Goal: Navigation & Orientation: Find specific page/section

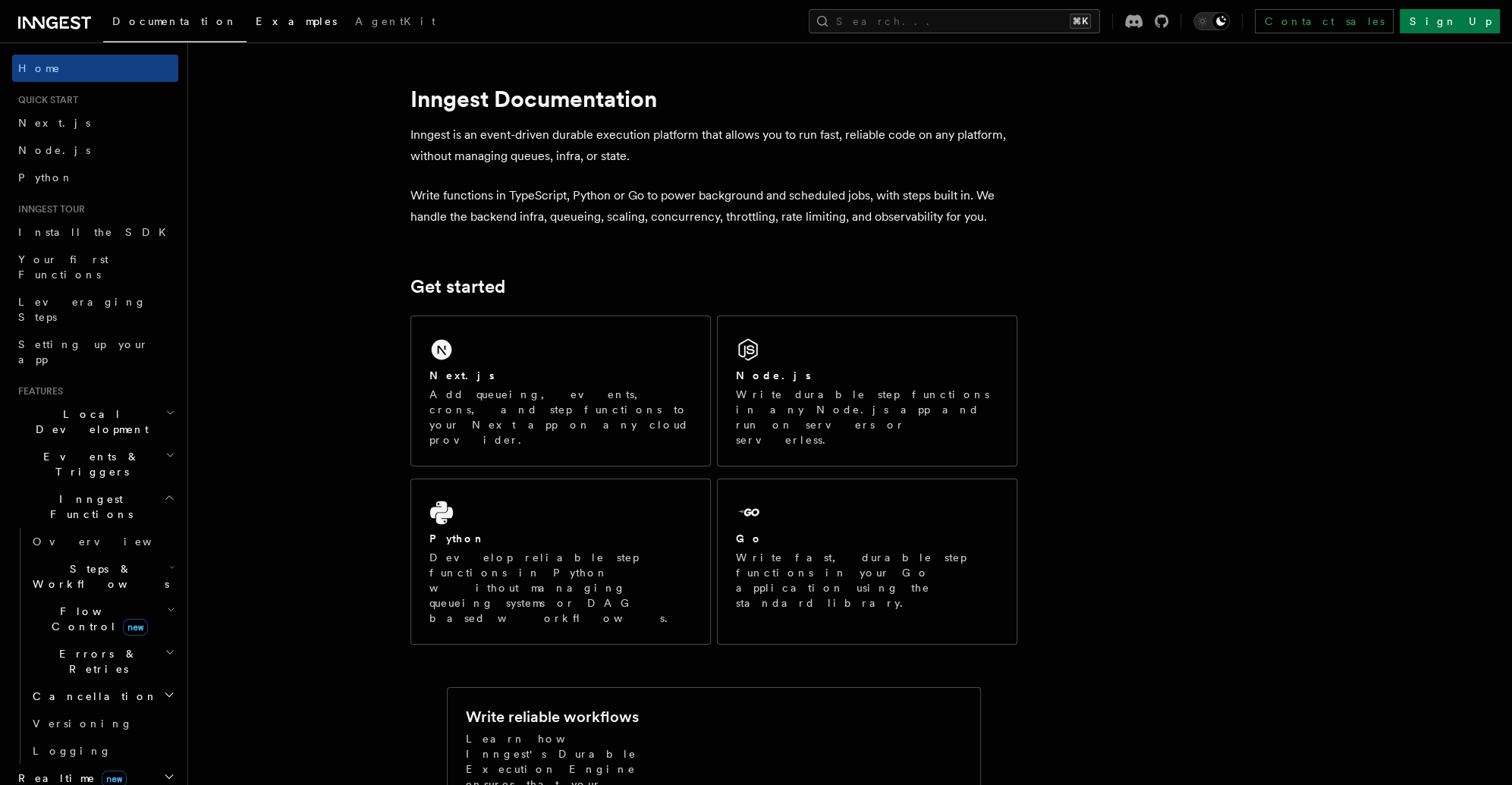
click at [256, 24] on span "Examples" at bounding box center [296, 21] width 81 height 12
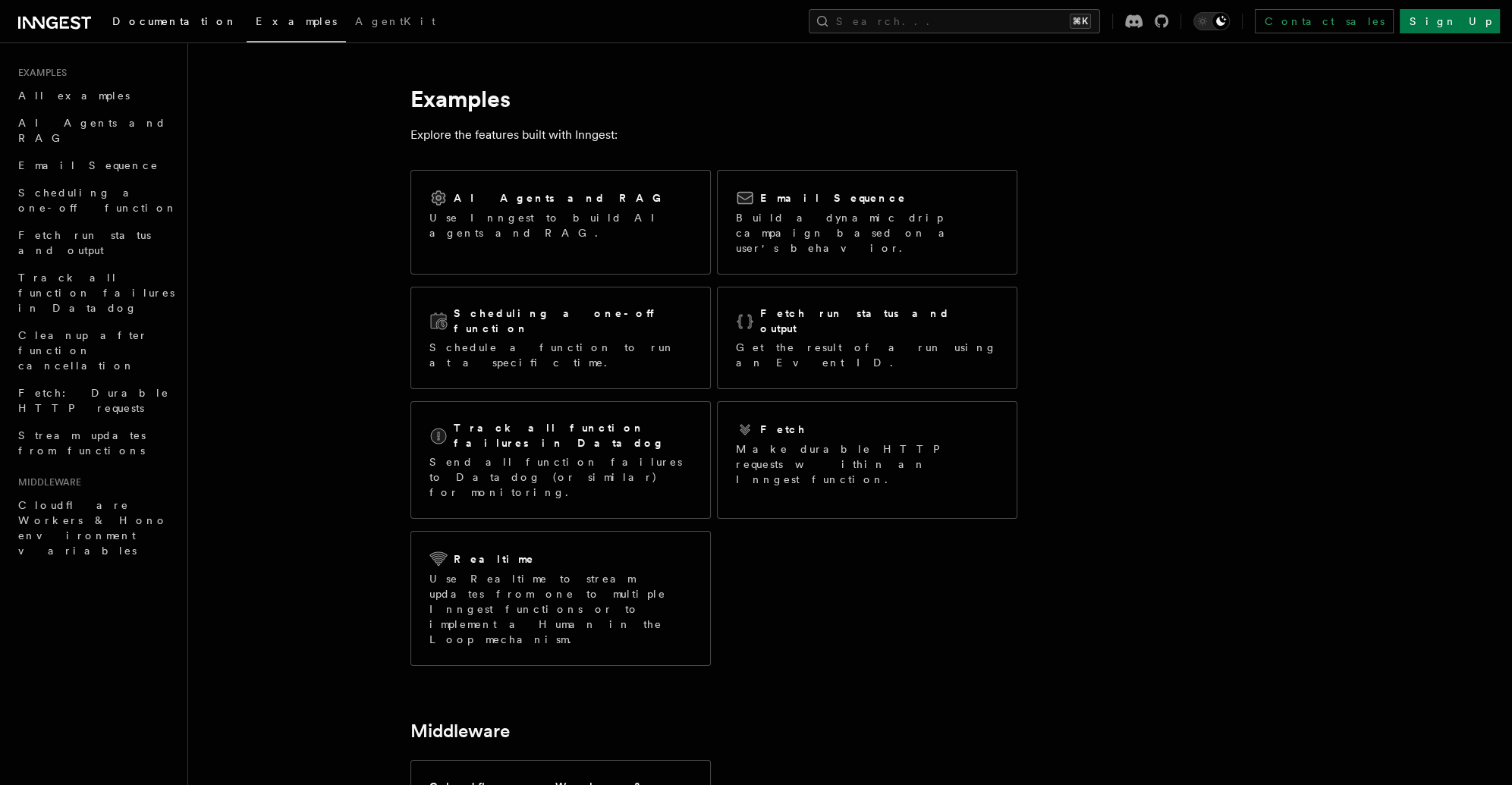
click at [156, 28] on link "Documentation" at bounding box center [175, 23] width 143 height 37
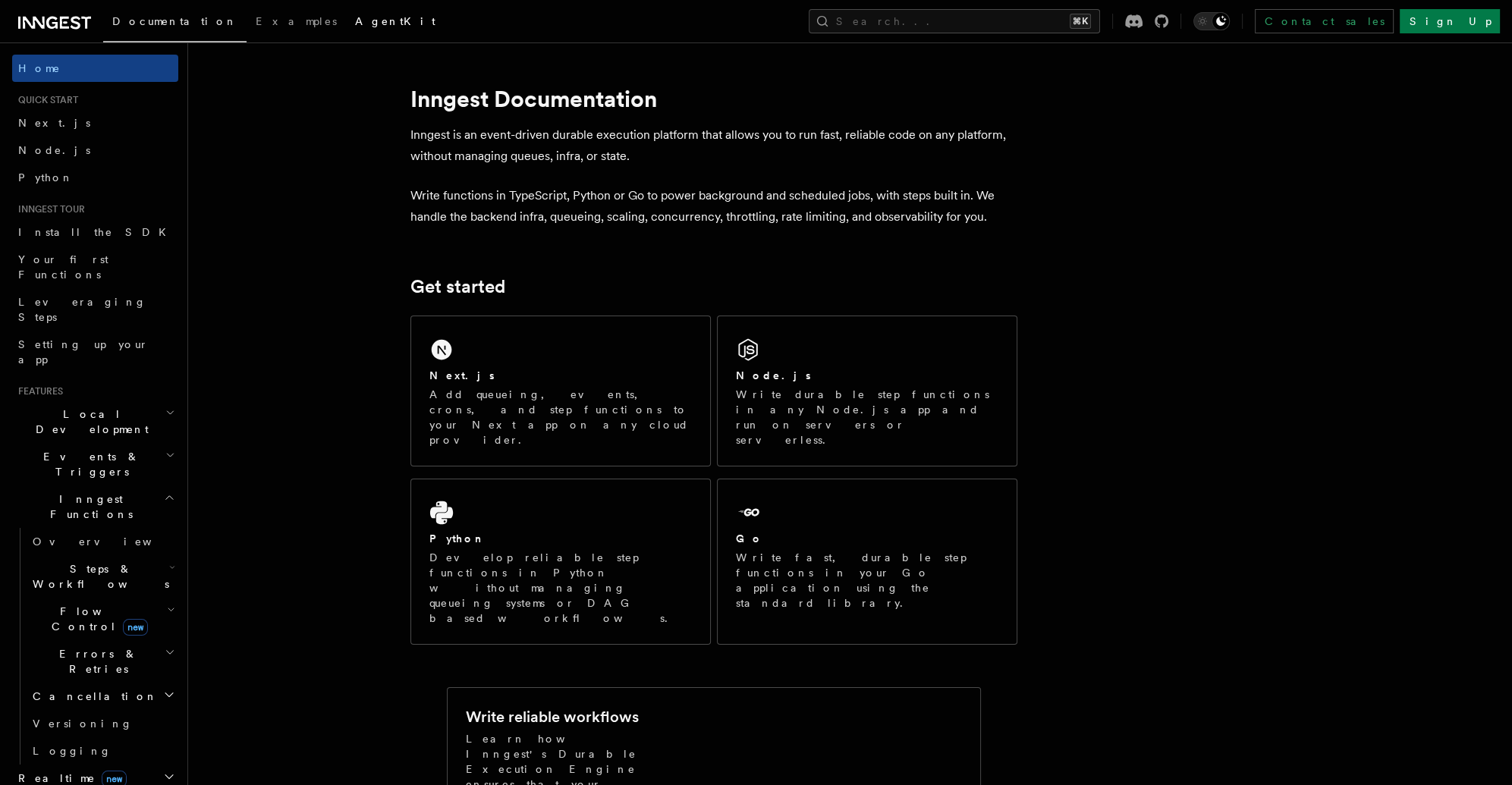
click at [355, 24] on span "AgentKit" at bounding box center [395, 21] width 80 height 12
